Goal: Information Seeking & Learning: Learn about a topic

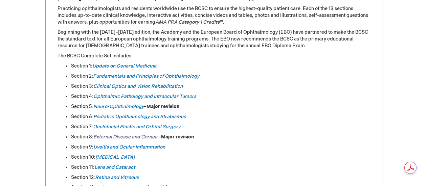
scroll to position [372, 0]
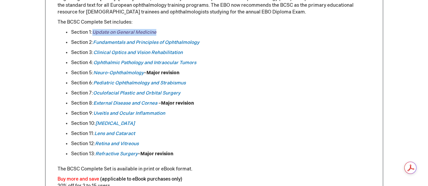
drag, startPoint x: 160, startPoint y: 31, endPoint x: 93, endPoint y: 33, distance: 66.7
click at [93, 33] on li "Section 1: Update on General Medicine" at bounding box center [221, 32] width 300 height 7
copy link "Update on General Medicine"
click at [13, 57] on div "Log In Search My Cart CLOSE RECENTLY ADDED ITEM(S) Close There are no items in …" at bounding box center [214, 122] width 428 height 988
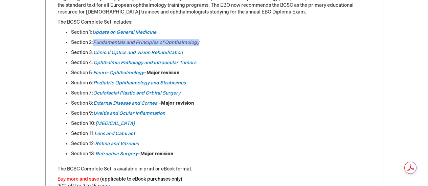
drag, startPoint x: 204, startPoint y: 42, endPoint x: 95, endPoint y: 40, distance: 109.3
click at [95, 41] on li "Section 2: Fundamentals and Principles of Ophthalmology" at bounding box center [221, 42] width 300 height 7
copy link "Fundamentals and Principles of Ophthalmology"
click at [30, 89] on div "Log In Search My Cart CLOSE RECENTLY ADDED ITEM(S) Close There are no items in …" at bounding box center [214, 122] width 428 height 988
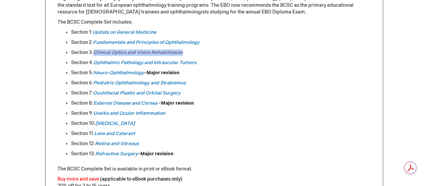
drag, startPoint x: 185, startPoint y: 52, endPoint x: 95, endPoint y: 52, distance: 90.4
click at [95, 52] on li "Section 3: Clinical Optics and [MEDICAL_DATA]" at bounding box center [221, 52] width 300 height 7
copy link "Clinical Optics and Vision Rehabilitation"
click at [19, 98] on div "Log In Search My Cart CLOSE RECENTLY ADDED ITEM(S) Close There are no items in …" at bounding box center [214, 122] width 428 height 988
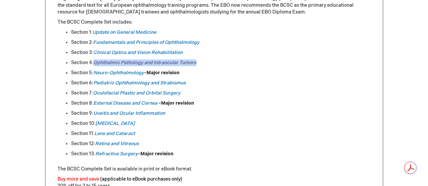
drag, startPoint x: 200, startPoint y: 62, endPoint x: 95, endPoint y: 65, distance: 104.3
click at [95, 65] on li "Section 4: Ophthalmic Pathology and Intraocular [MEDICAL_DATA]" at bounding box center [221, 63] width 300 height 7
copy em "Ophthalmic Pathology and Intraocular Tumors"
click at [18, 76] on div "Log In Search My Cart CLOSE RECENTLY ADDED ITEM(S) Close There are no items in …" at bounding box center [214, 122] width 428 height 988
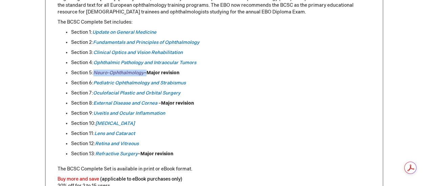
drag, startPoint x: 145, startPoint y: 72, endPoint x: 96, endPoint y: 74, distance: 49.4
click at [96, 74] on li "Section 5: Neuro-Ophthalmology – Major revision" at bounding box center [221, 73] width 300 height 7
copy li "Neuro-Ophthalmology"
click at [45, 84] on div "Be at the Forefront of Clinical Knowledge The Academy’s [DATE]-[DATE] Basic and…" at bounding box center [214, 153] width 338 height 444
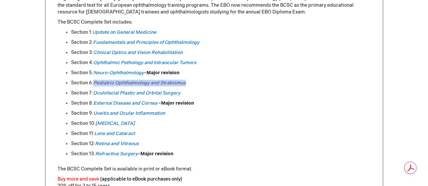
drag, startPoint x: 187, startPoint y: 83, endPoint x: 94, endPoint y: 82, distance: 93.4
click at [94, 82] on li "Section 6: Pediatric Ophthalmology and [MEDICAL_DATA]" at bounding box center [221, 83] width 300 height 7
copy link "Pediatric Ophthalmology and Strabismus"
click at [13, 94] on div "Log In Search My Cart CLOSE RECENTLY ADDED ITEM(S) Close There are no items in …" at bounding box center [214, 122] width 428 height 988
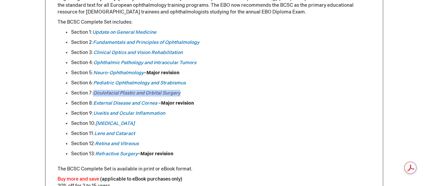
drag, startPoint x: 182, startPoint y: 93, endPoint x: 94, endPoint y: 93, distance: 88.0
click at [94, 94] on li "Section 7: Oculofacial Plastic and Orbital Surgery" at bounding box center [221, 93] width 300 height 7
copy link "Oculofacial Plastic and Orbital Surgery"
click at [5, 88] on div "Log In Search My Cart CLOSE RECENTLY ADDED ITEM(S) Close There are no items in …" at bounding box center [214, 122] width 428 height 988
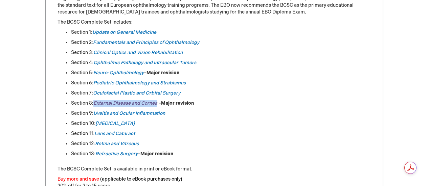
drag, startPoint x: 159, startPoint y: 104, endPoint x: 94, endPoint y: 104, distance: 65.0
click at [94, 104] on li "Section 8: External Disease and [MEDICAL_DATA] – Major revision" at bounding box center [221, 103] width 300 height 7
copy em "External Disease and Cornea"
click at [12, 70] on div "Log In Search My Cart CLOSE RECENTLY ADDED ITEM(S) Close There are no items in …" at bounding box center [214, 122] width 428 height 988
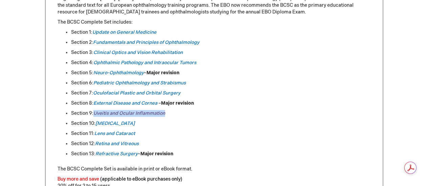
drag, startPoint x: 166, startPoint y: 114, endPoint x: 95, endPoint y: 114, distance: 71.1
click at [95, 114] on li "Section 9: [MEDICAL_DATA] and [MEDICAL_DATA]" at bounding box center [221, 113] width 300 height 7
copy link "Uveitis and Ocular Inflammation"
click at [14, 81] on div "Log In Search My Cart CLOSE RECENTLY ADDED ITEM(S) Close There are no items in …" at bounding box center [214, 122] width 428 height 988
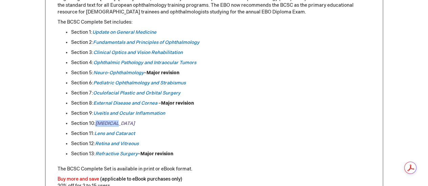
drag, startPoint x: 122, startPoint y: 125, endPoint x: 97, endPoint y: 125, distance: 24.4
click at [97, 125] on li "Section 10: [MEDICAL_DATA]" at bounding box center [221, 123] width 300 height 7
copy em "[MEDICAL_DATA]"
click at [31, 96] on div "Log In Search My Cart CLOSE RECENTLY ADDED ITEM(S) Close There are no items in …" at bounding box center [214, 122] width 428 height 988
drag, startPoint x: 137, startPoint y: 134, endPoint x: 95, endPoint y: 135, distance: 42.0
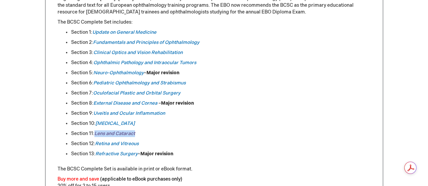
click at [95, 135] on li "Section 11: Lens and Cataract" at bounding box center [221, 134] width 300 height 7
click at [18, 89] on div "Log In Search My Cart CLOSE RECENTLY ADDED ITEM(S) Close There are no items in …" at bounding box center [214, 122] width 428 height 988
drag, startPoint x: 142, startPoint y: 144, endPoint x: 97, endPoint y: 147, distance: 45.1
click at [97, 147] on li "Section 12: Retina and Vitreous" at bounding box center [221, 144] width 300 height 7
click at [50, 63] on div "Be at the Forefront of Clinical Knowledge The Academy’s [DATE]-[DATE] Basic and…" at bounding box center [214, 153] width 338 height 444
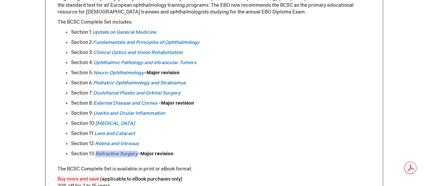
drag, startPoint x: 138, startPoint y: 153, endPoint x: 97, endPoint y: 153, distance: 40.9
click at [97, 153] on li "Section 13: [MEDICAL_DATA] – Major revision" at bounding box center [221, 154] width 300 height 7
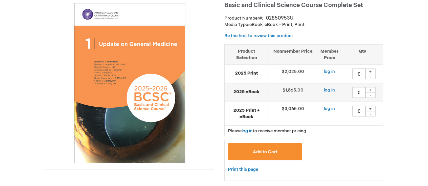
scroll to position [0, 0]
